Goal: Find specific page/section: Find specific page/section

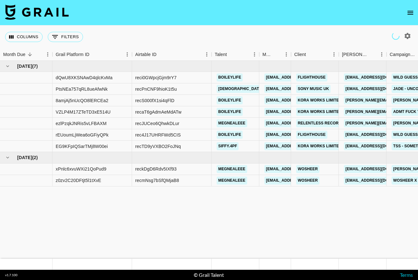
click at [405, 12] on button "open drawer" at bounding box center [410, 12] width 13 height 13
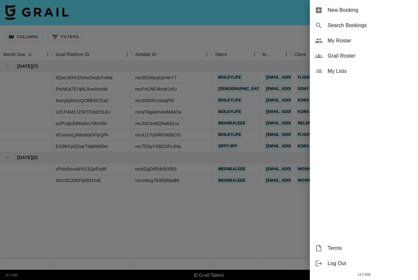
click at [339, 44] on span "My Roster" at bounding box center [370, 41] width 85 height 8
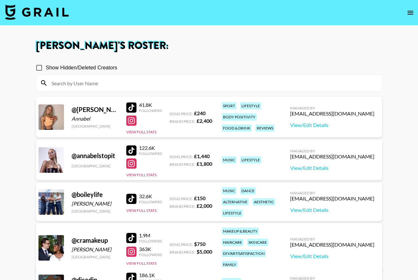
click at [87, 84] on input at bounding box center [213, 83] width 330 height 10
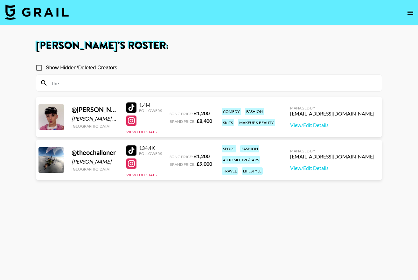
type input "the"
click at [408, 11] on icon "open drawer" at bounding box center [411, 13] width 6 height 4
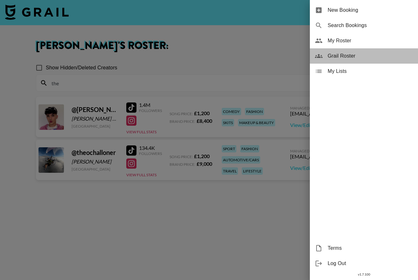
click at [344, 60] on div "Grail Roster" at bounding box center [364, 55] width 108 height 15
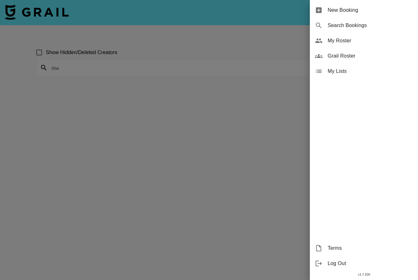
click at [96, 71] on div at bounding box center [209, 140] width 418 height 280
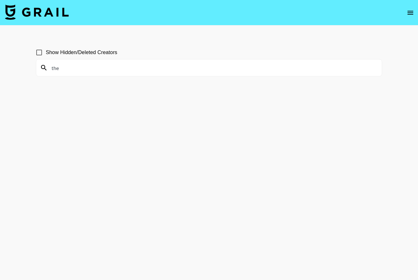
click at [96, 71] on input "the" at bounding box center [213, 68] width 330 height 10
drag, startPoint x: 77, startPoint y: 66, endPoint x: 39, endPoint y: 0, distance: 75.8
click at [77, 66] on input "the" at bounding box center [213, 68] width 330 height 10
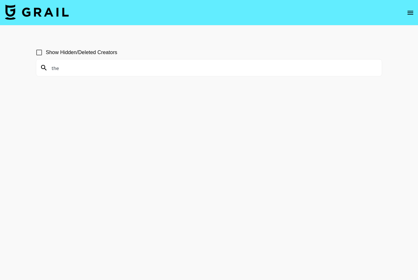
click at [72, 69] on input "the" at bounding box center [213, 68] width 330 height 10
click at [70, 69] on input "the" at bounding box center [213, 68] width 330 height 10
click at [67, 69] on input "the" at bounding box center [213, 68] width 330 height 10
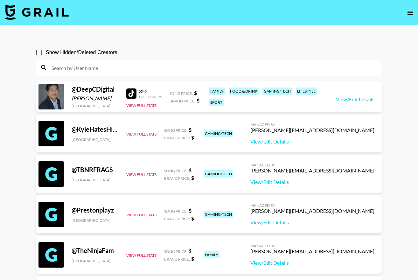
click at [82, 73] on div at bounding box center [209, 68] width 346 height 17
click at [87, 70] on input at bounding box center [213, 68] width 330 height 10
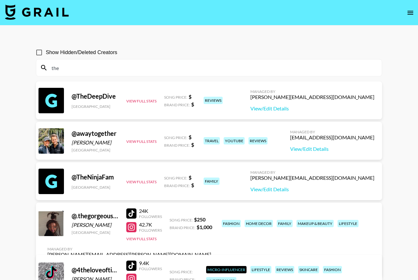
click at [93, 71] on input "the" at bounding box center [213, 68] width 330 height 10
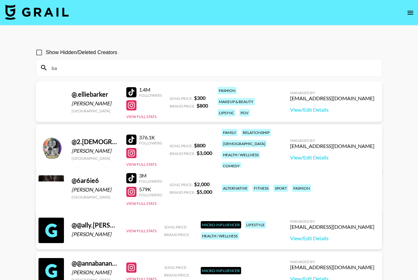
type input "b"
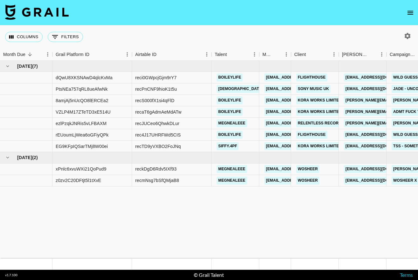
click at [409, 15] on icon "open drawer" at bounding box center [411, 13] width 8 height 8
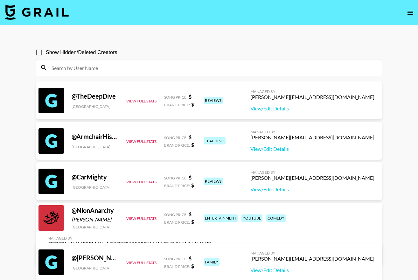
click at [411, 13] on icon "open drawer" at bounding box center [411, 13] width 8 height 8
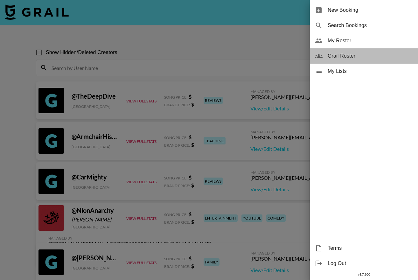
click at [342, 56] on span "Grail Roster" at bounding box center [370, 56] width 85 height 8
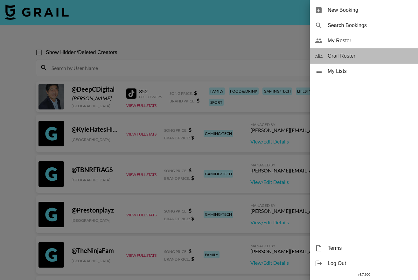
click at [346, 58] on span "Grail Roster" at bounding box center [370, 56] width 85 height 8
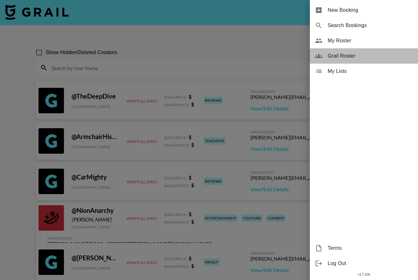
click at [346, 58] on span "Grail Roster" at bounding box center [370, 56] width 85 height 8
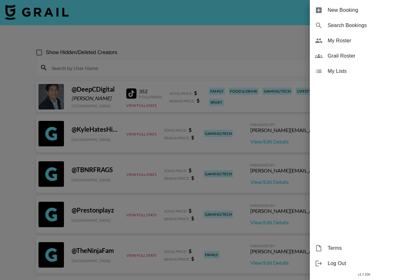
click at [157, 67] on div at bounding box center [209, 140] width 418 height 280
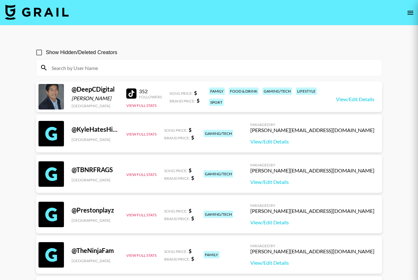
click at [109, 66] on input at bounding box center [213, 68] width 330 height 10
paste input "masxd_07"
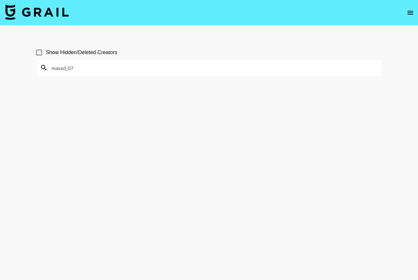
type input "masxd_07"
click at [115, 70] on input "masxd_07" at bounding box center [213, 68] width 330 height 10
